Goal: Use online tool/utility: Utilize a website feature to perform a specific function

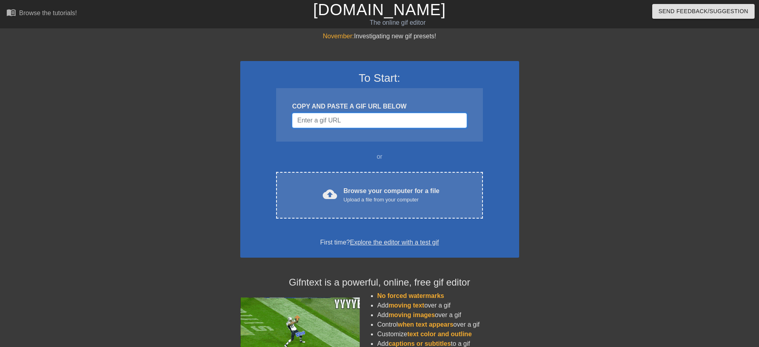
click at [371, 120] on input "Username" at bounding box center [379, 120] width 174 height 15
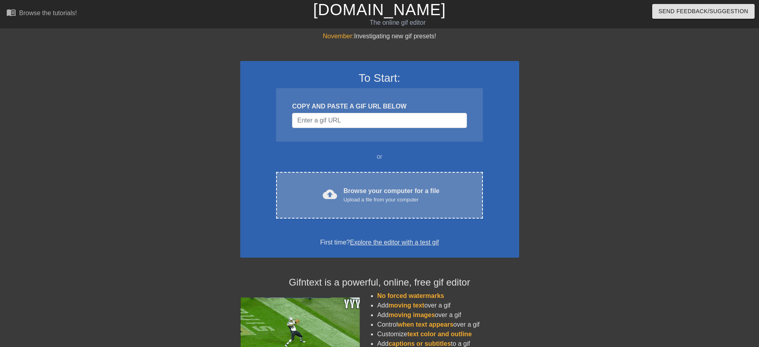
click at [419, 208] on div "cloud_upload Browse your computer for a file Upload a file from your computer C…" at bounding box center [379, 195] width 206 height 47
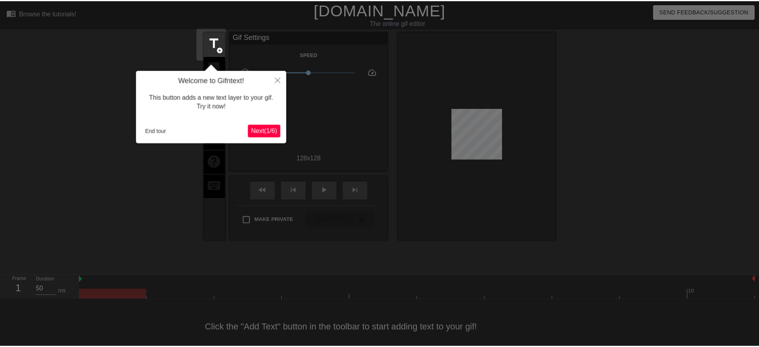
scroll to position [14, 0]
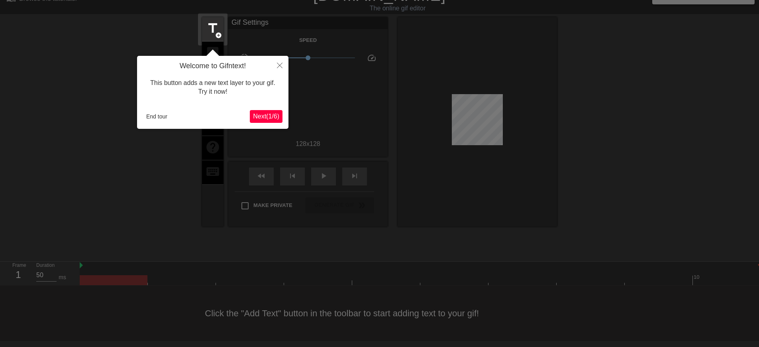
click at [263, 117] on span "Next ( 1 / 6 )" at bounding box center [266, 116] width 26 height 7
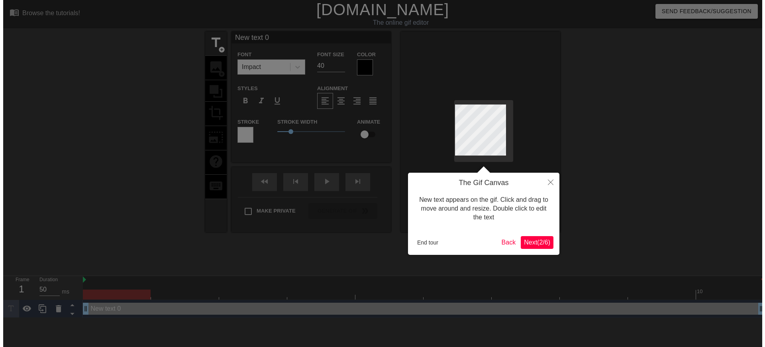
scroll to position [0, 0]
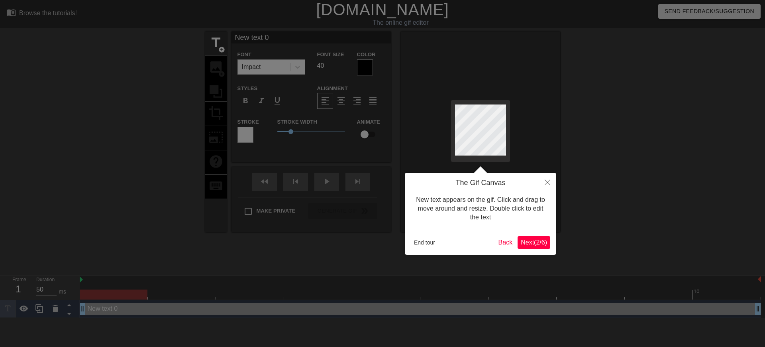
click at [131, 185] on div at bounding box center [382, 173] width 765 height 347
click at [543, 182] on button "Close" at bounding box center [548, 181] width 18 height 18
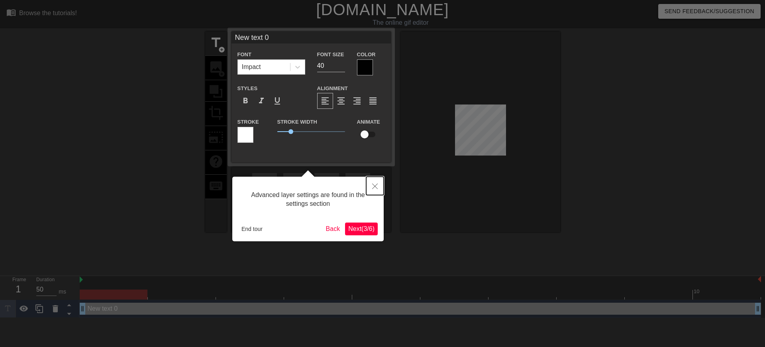
click at [374, 187] on icon "Close" at bounding box center [375, 186] width 6 height 6
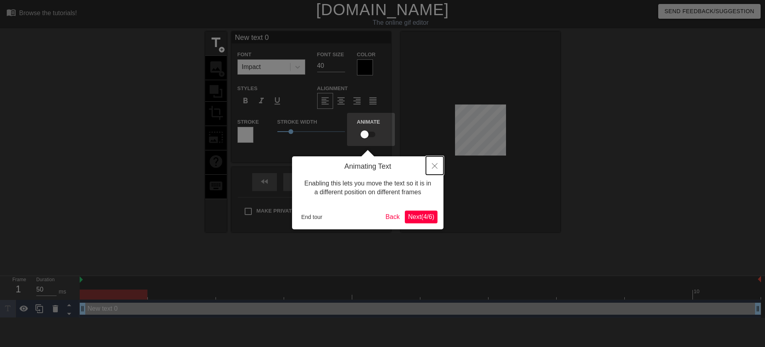
click at [435, 166] on icon "Close" at bounding box center [435, 166] width 6 height 6
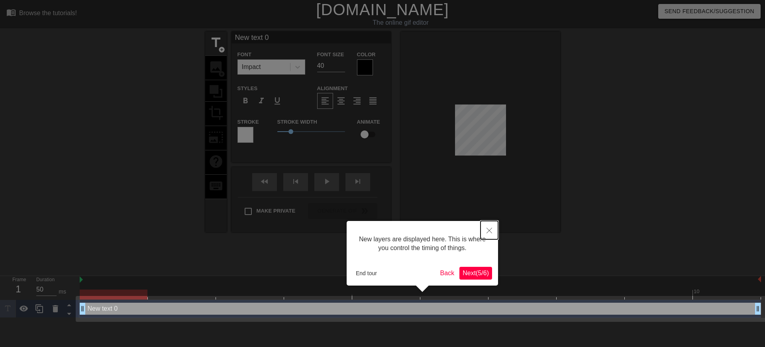
click at [489, 229] on icon "Close" at bounding box center [489, 230] width 6 height 6
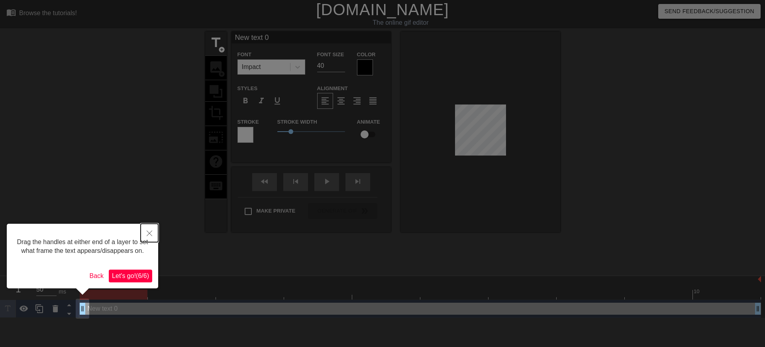
click at [153, 234] on button "Close" at bounding box center [150, 232] width 18 height 18
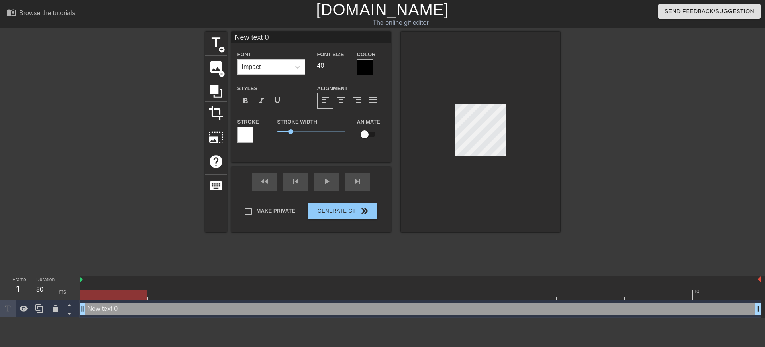
scroll to position [1, 1]
type input "New tt 0"
type textarea "New tt 0"
type input "New t 0"
type textarea "New t 0"
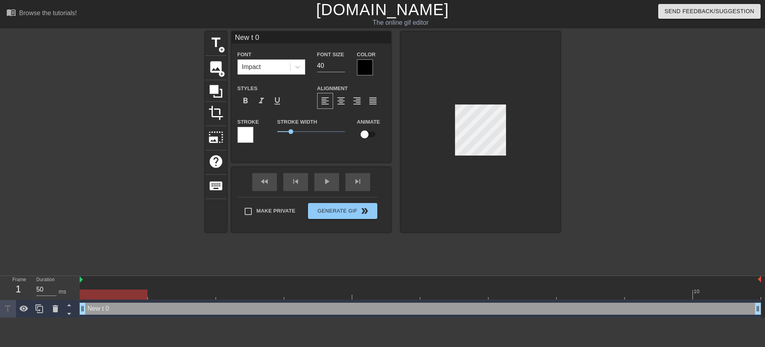
type input "Newt 0"
type textarea "Newt 0"
type input "Net 0"
type textarea "Net 0"
type input "Nt 0"
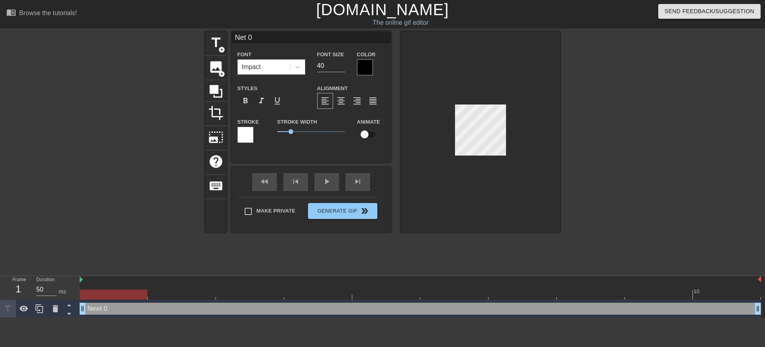
type textarea "Nt 0"
type input "t 0"
type textarea "t 0"
click at [213, 71] on span "image" at bounding box center [215, 66] width 15 height 15
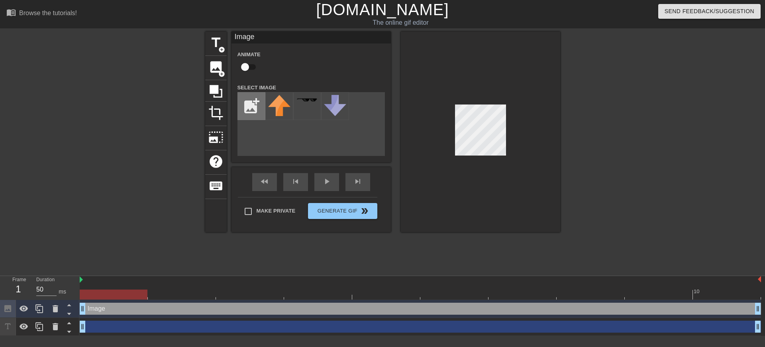
click at [257, 104] on input "file" at bounding box center [251, 105] width 27 height 27
type input "C:\fakepath\cc.png"
click at [277, 111] on div at bounding box center [279, 106] width 28 height 28
click at [487, 187] on div at bounding box center [480, 131] width 159 height 200
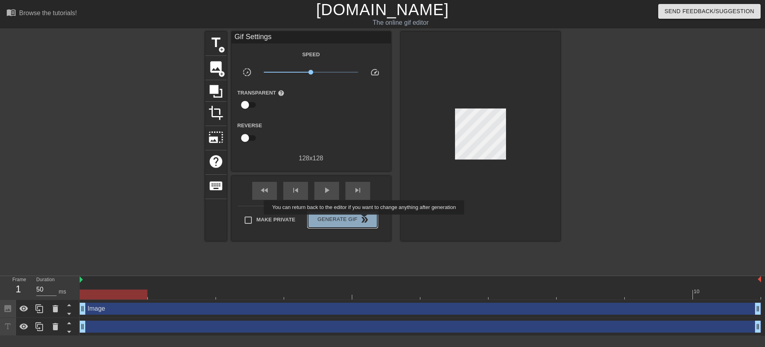
click at [364, 220] on span "double_arrow" at bounding box center [365, 220] width 10 height 10
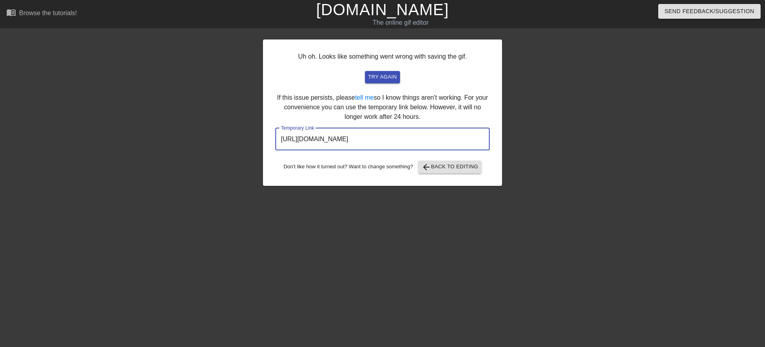
click at [441, 139] on input "[URL][DOMAIN_NAME]" at bounding box center [382, 139] width 214 height 22
click at [377, 81] on span "try again" at bounding box center [382, 76] width 29 height 9
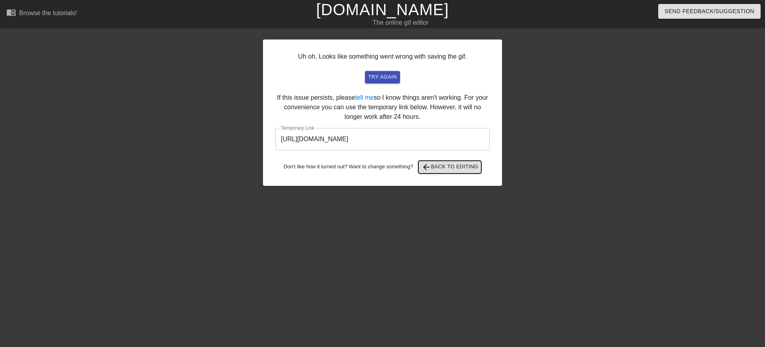
click at [448, 171] on span "arrow_back Back to Editing" at bounding box center [449, 167] width 57 height 10
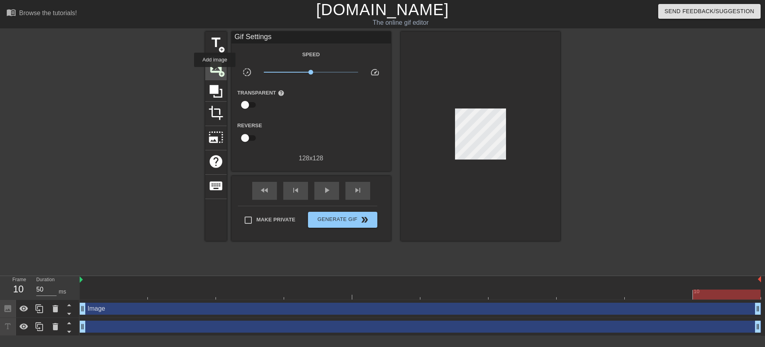
click at [215, 72] on span "image" at bounding box center [215, 66] width 15 height 15
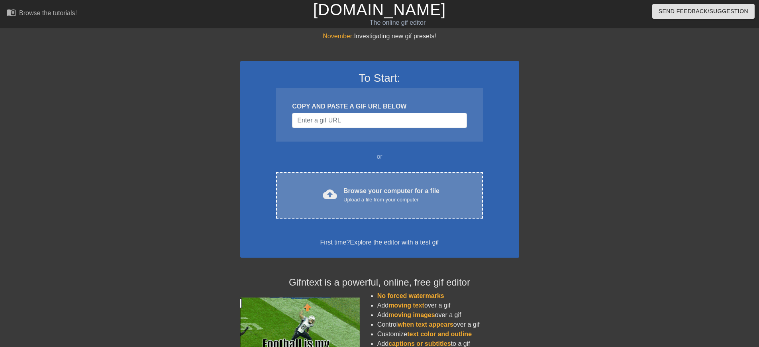
click at [372, 174] on div "cloud_upload Browse your computer for a file Upload a file from your computer C…" at bounding box center [379, 195] width 206 height 47
click at [423, 196] on div "Upload a file from your computer" at bounding box center [391, 200] width 96 height 8
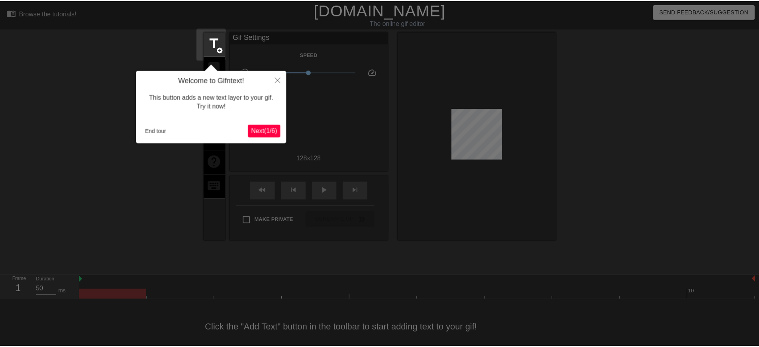
scroll to position [14, 0]
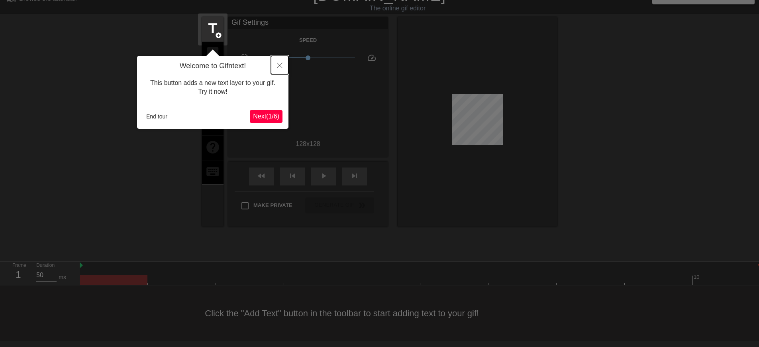
click at [276, 66] on button "Close" at bounding box center [280, 65] width 18 height 18
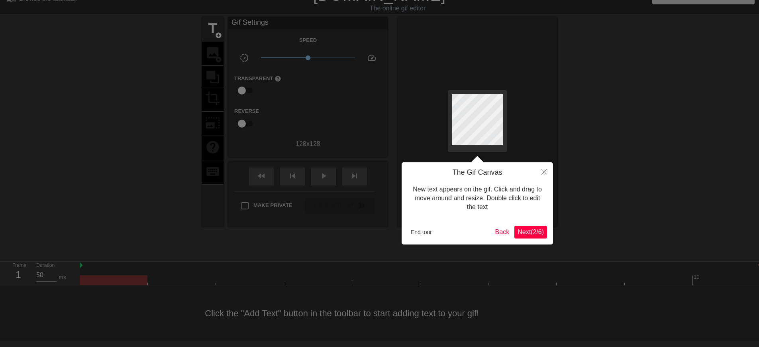
scroll to position [0, 0]
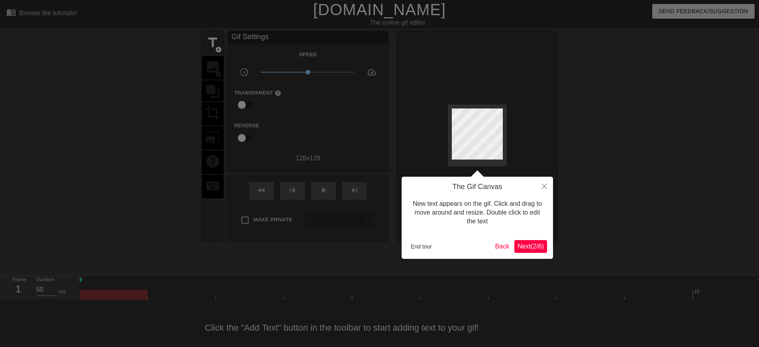
click at [276, 66] on div at bounding box center [379, 180] width 759 height 361
click at [429, 245] on button "End tour" at bounding box center [420, 246] width 27 height 12
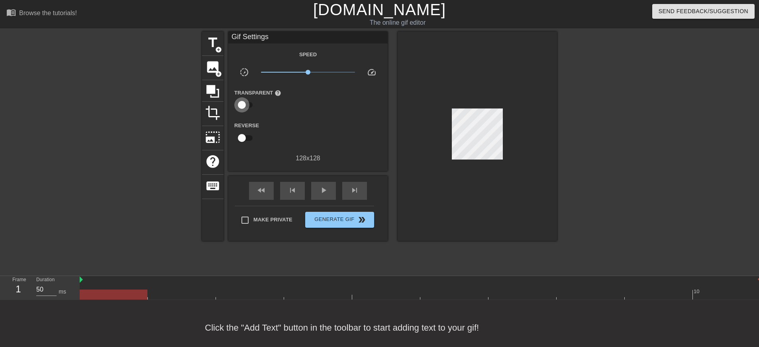
click at [242, 105] on input "checkbox" at bounding box center [241, 104] width 45 height 15
checkbox input "true"
click at [209, 72] on span "image" at bounding box center [212, 66] width 15 height 15
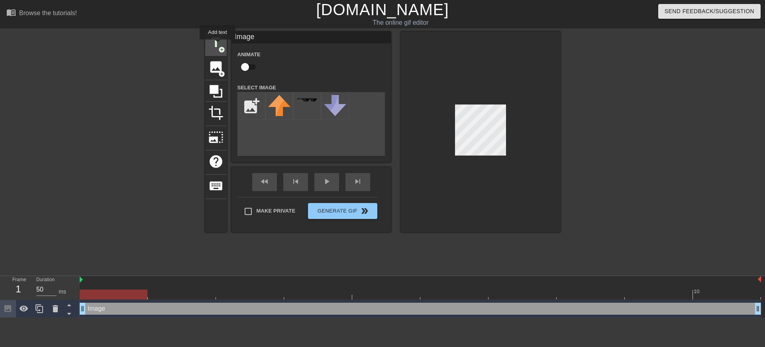
click at [217, 45] on span "title" at bounding box center [215, 42] width 15 height 15
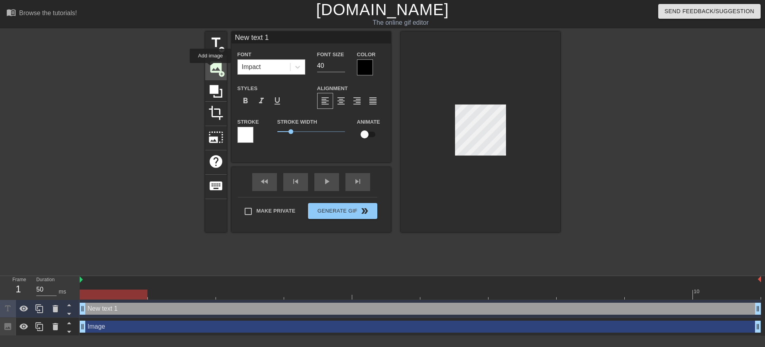
click at [210, 69] on span "image" at bounding box center [215, 66] width 15 height 15
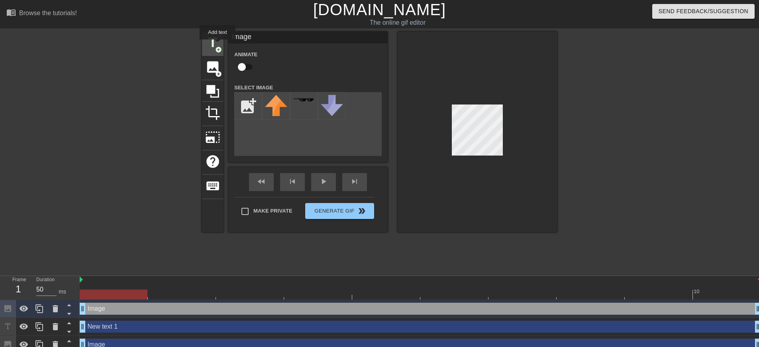
click at [217, 45] on span "title" at bounding box center [212, 42] width 15 height 15
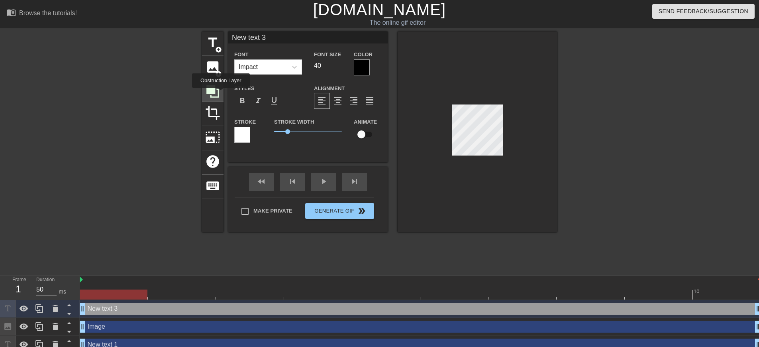
click at [221, 93] on div at bounding box center [213, 91] width 22 height 22
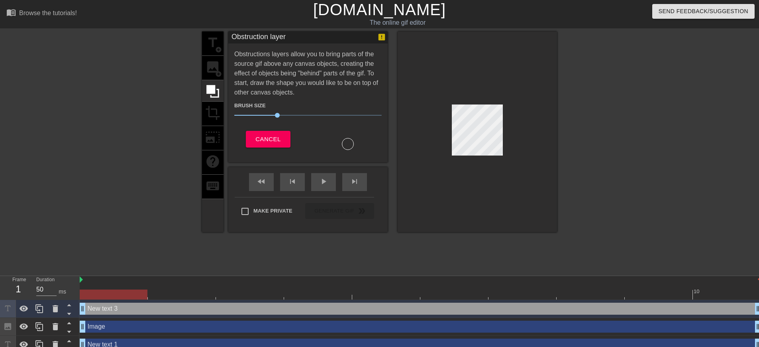
click at [202, 49] on div "title add_circle image add_circle crop photo_size_select_large help keyboard" at bounding box center [213, 131] width 22 height 200
click at [207, 48] on div "title add_circle image add_circle crop photo_size_select_large help keyboard" at bounding box center [213, 131] width 22 height 200
click at [211, 93] on icon at bounding box center [212, 91] width 13 height 13
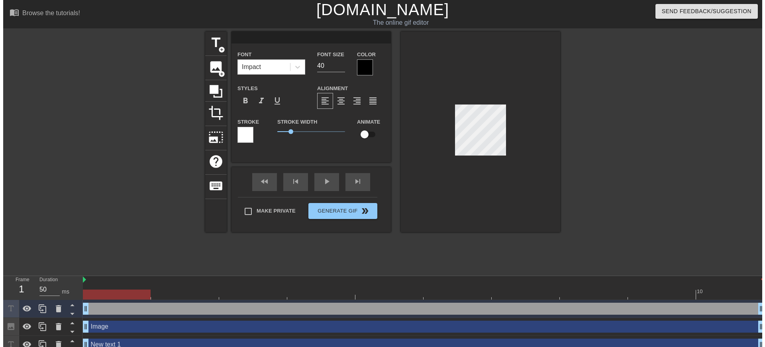
scroll to position [1, 1]
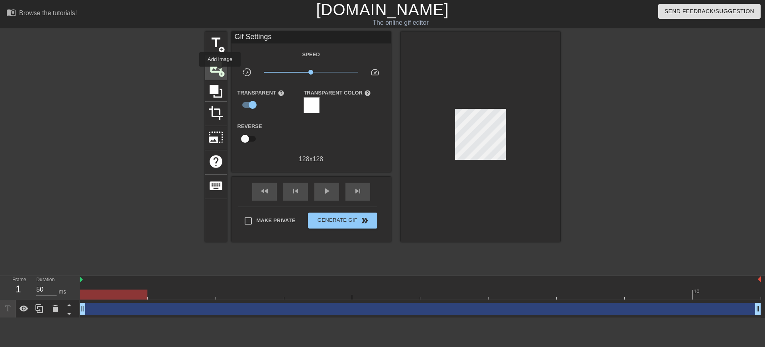
click at [220, 72] on span "add_circle" at bounding box center [221, 74] width 7 height 7
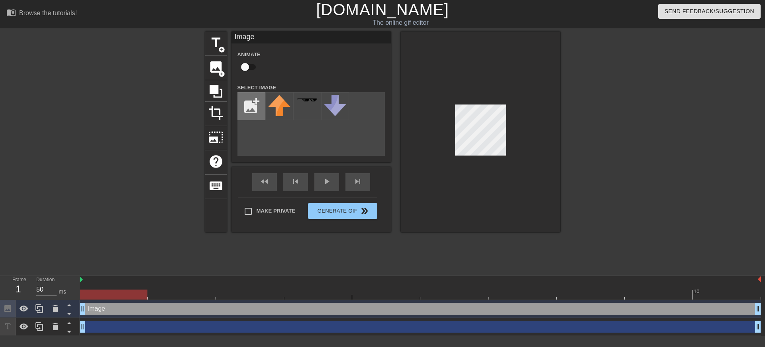
click at [256, 106] on input "file" at bounding box center [251, 105] width 27 height 27
type input "C:\fakepath\cc.png"
click at [275, 112] on div at bounding box center [279, 106] width 28 height 28
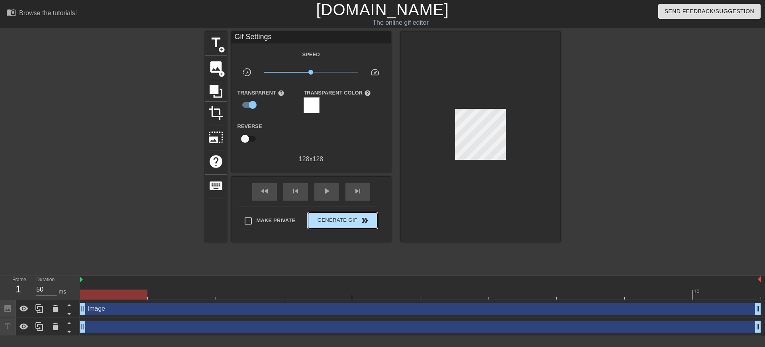
click at [336, 209] on div "Make Private Generate Gif double_arrow" at bounding box center [307, 221] width 139 height 31
click at [337, 224] on span "Generate Gif double_arrow" at bounding box center [342, 220] width 63 height 10
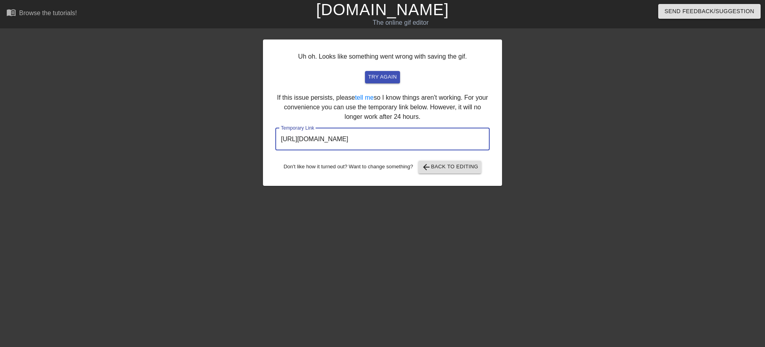
click at [453, 143] on input "https://www.gifntext.com/temp_generations/qfTkA190.gif" at bounding box center [382, 139] width 214 height 22
